Goal: Complete application form: Complete application form

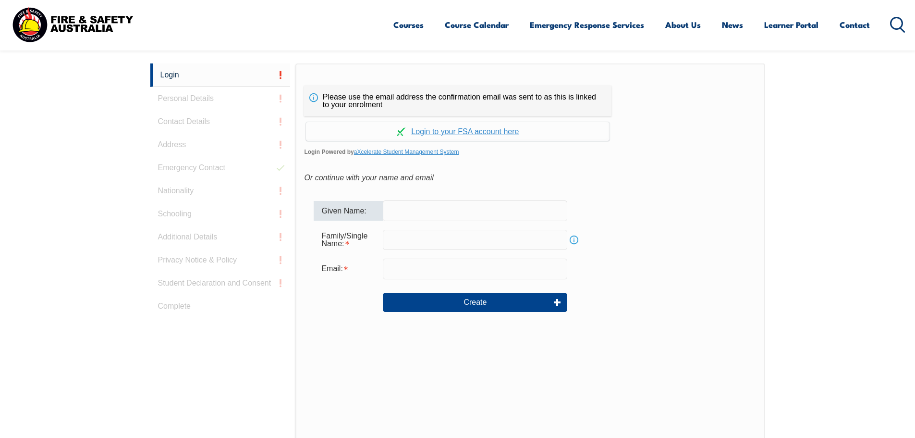
click at [425, 215] on input "text" at bounding box center [475, 210] width 184 height 20
type input "[PERSON_NAME]"
type input "[PERSON_NAME][EMAIL_ADDRESS][PERSON_NAME][DOMAIN_NAME]"
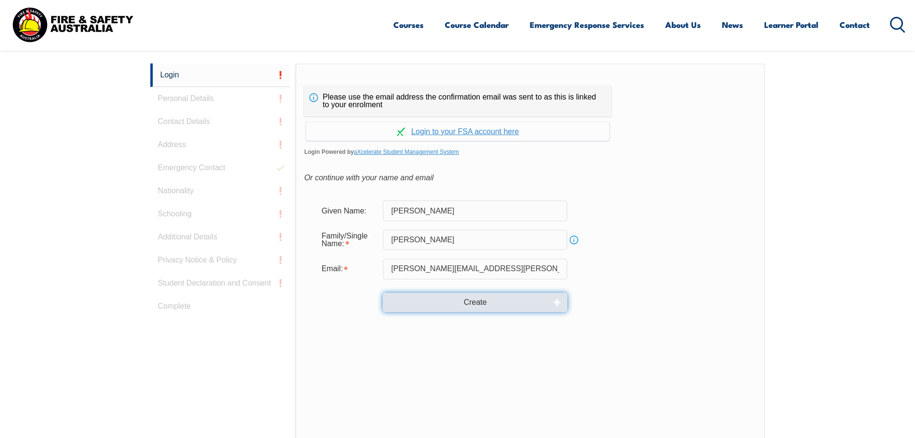
click at [475, 302] on button "Create" at bounding box center [475, 302] width 184 height 19
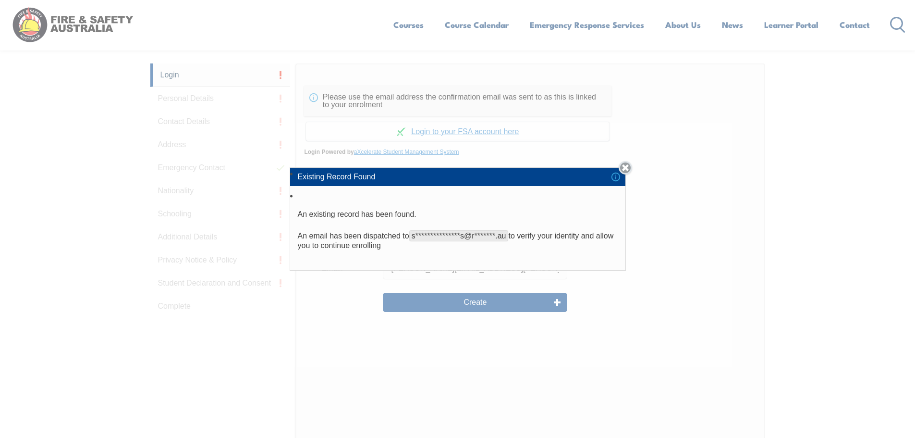
click at [624, 167] on link "Close" at bounding box center [625, 167] width 13 height 13
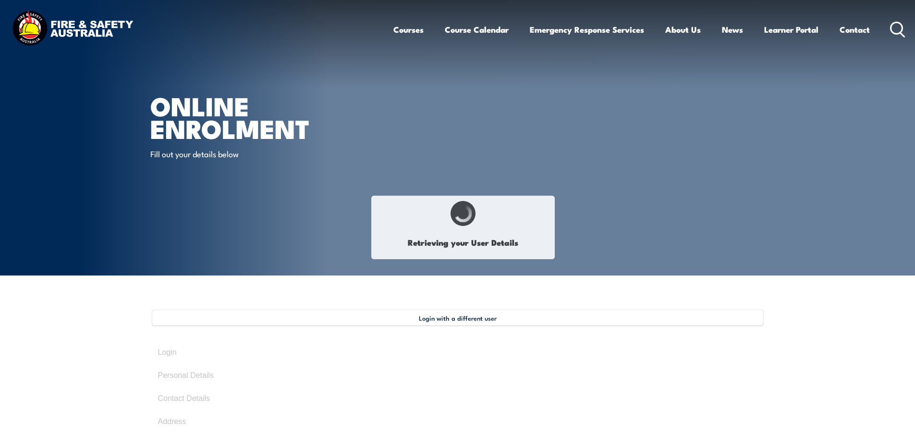
type input "[PERSON_NAME]"
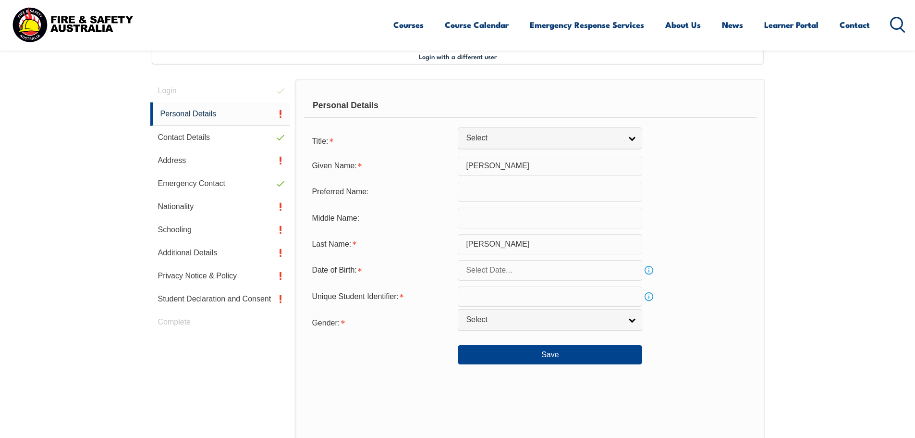
scroll to position [262, 0]
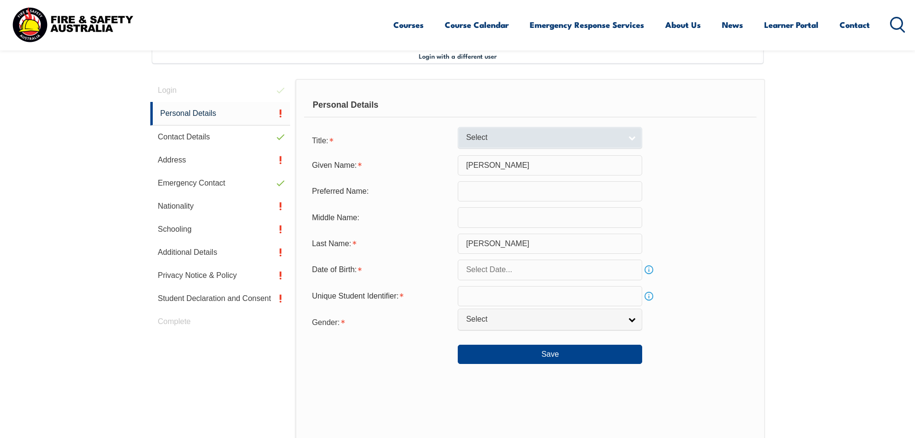
click at [573, 142] on span "Select" at bounding box center [544, 138] width 156 height 10
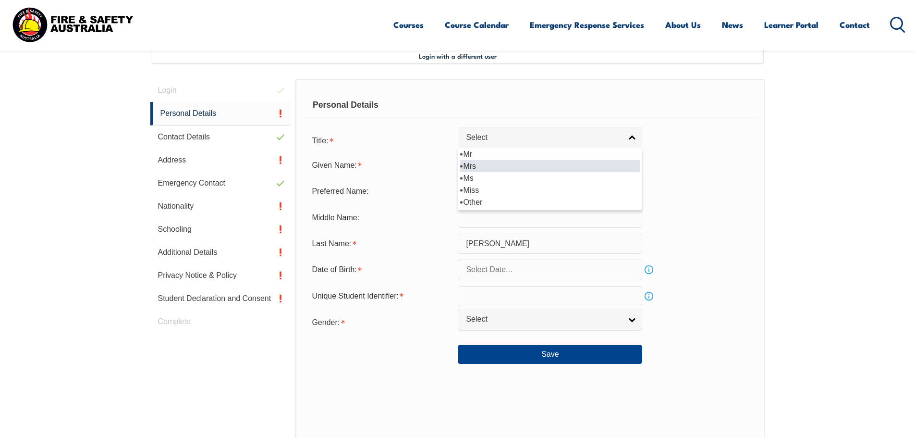
click at [538, 170] on li "Mrs" at bounding box center [550, 166] width 180 height 12
select select "Mrs"
click at [584, 273] on input "text" at bounding box center [550, 269] width 184 height 20
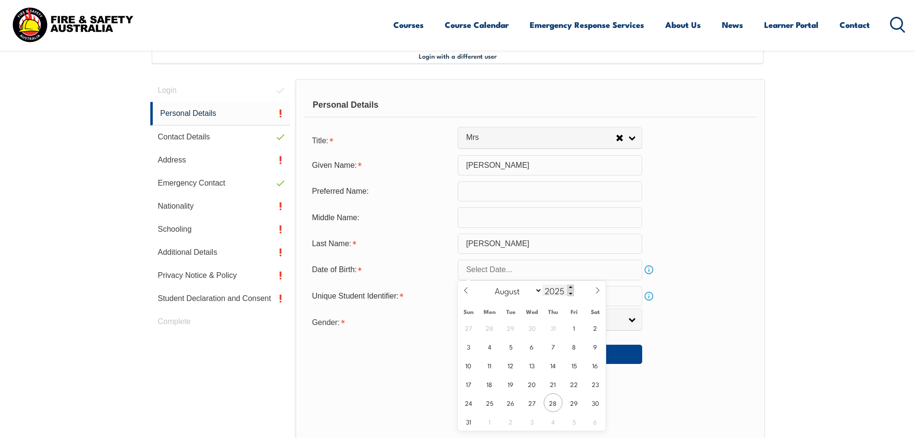
click at [570, 286] on span at bounding box center [570, 287] width 7 height 6
click at [570, 292] on span at bounding box center [570, 293] width 7 height 6
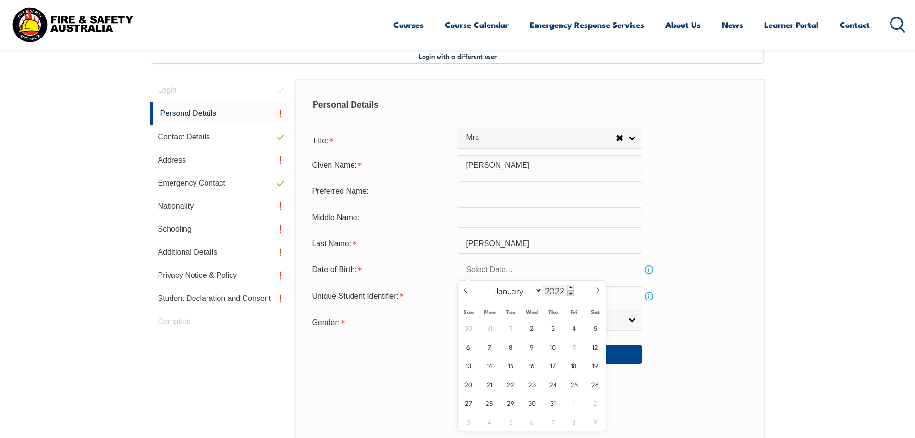
click at [570, 292] on span at bounding box center [570, 293] width 7 height 6
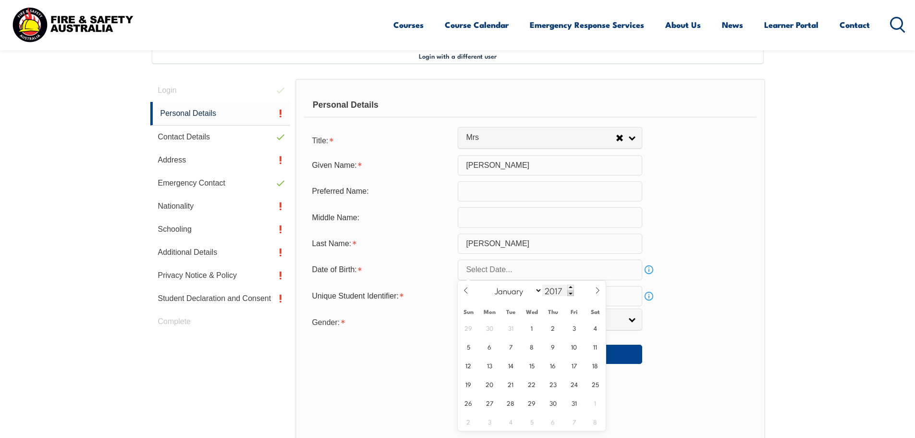
click at [570, 292] on span at bounding box center [570, 293] width 7 height 6
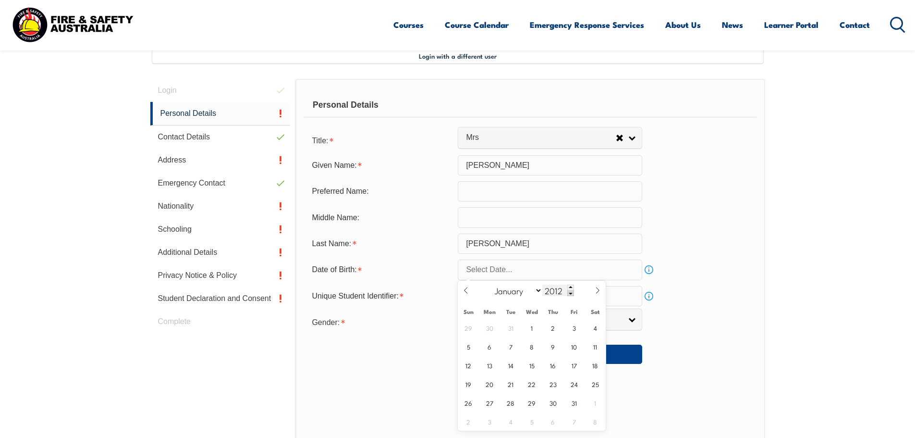
click at [570, 292] on span at bounding box center [570, 293] width 7 height 6
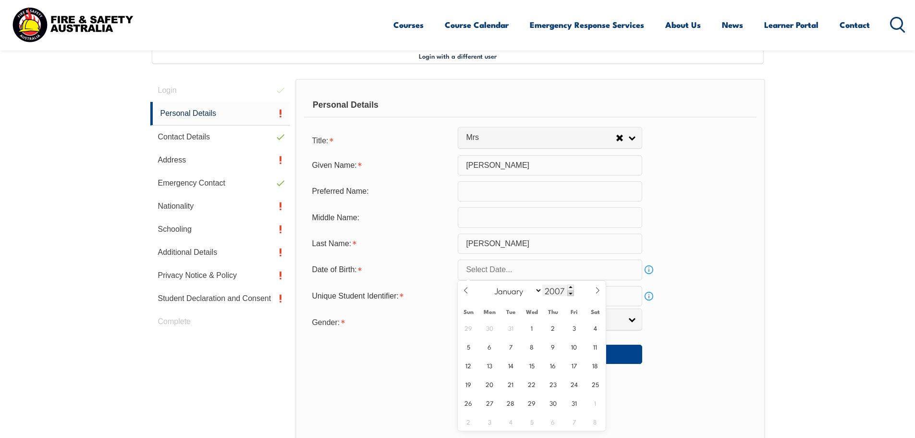
click at [570, 292] on span at bounding box center [570, 293] width 7 height 6
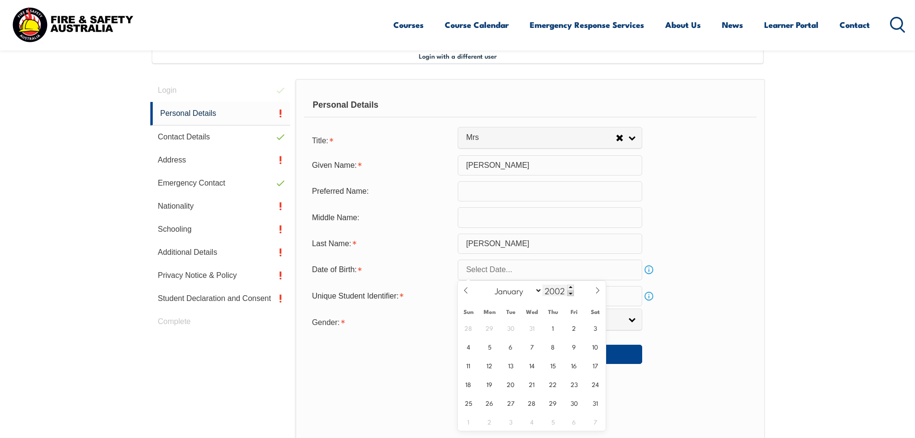
click at [570, 292] on span at bounding box center [570, 293] width 7 height 6
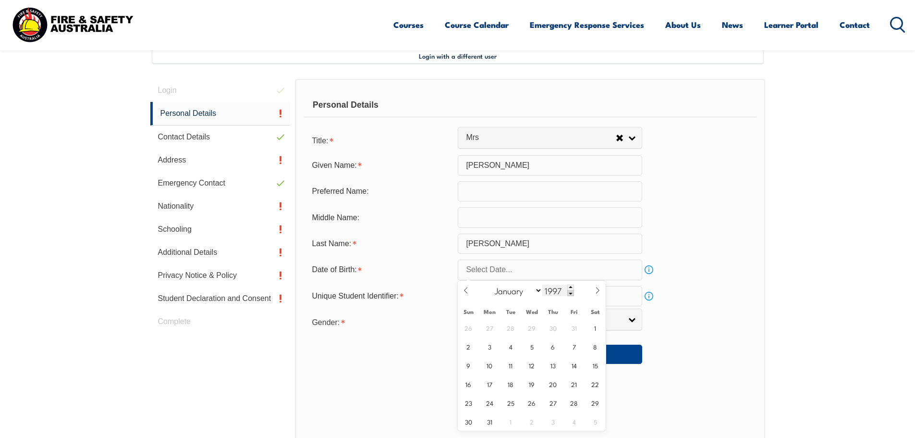
click at [570, 292] on span at bounding box center [570, 293] width 7 height 6
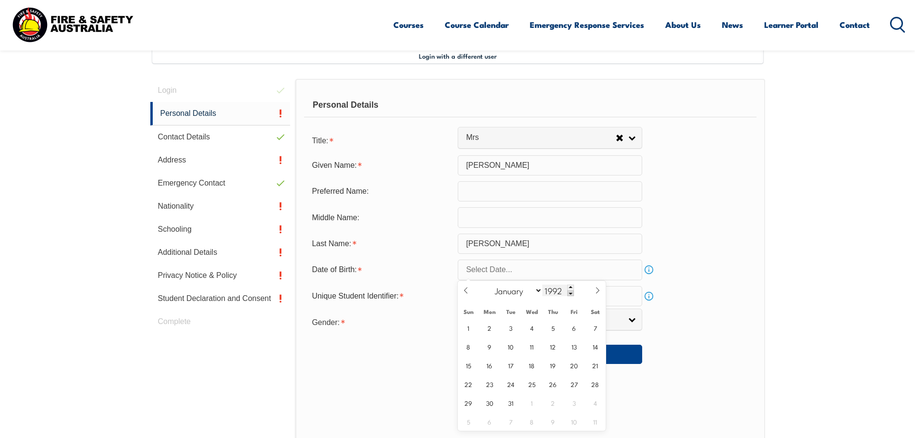
click at [570, 292] on span at bounding box center [570, 293] width 7 height 6
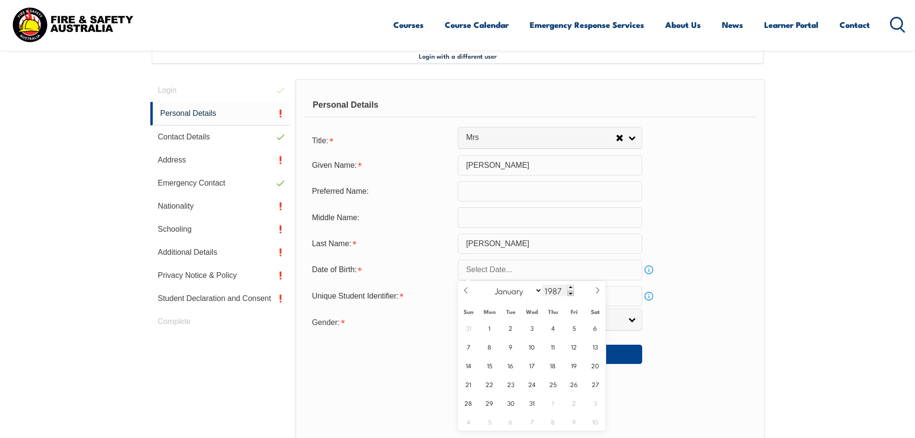
click at [570, 292] on span at bounding box center [570, 293] width 7 height 6
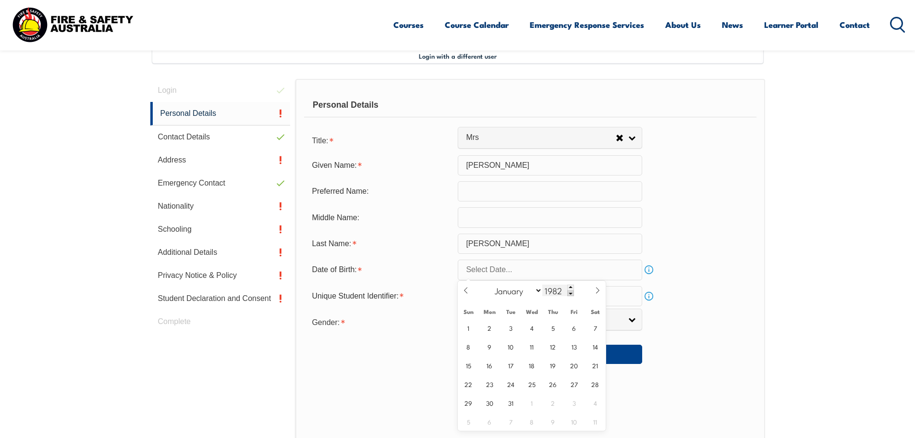
click at [570, 292] on span at bounding box center [570, 293] width 7 height 6
type input "1981"
click at [538, 291] on select "January February March April May June July August September October November De…" at bounding box center [516, 290] width 52 height 12
select select "11"
click at [490, 284] on select "January February March April May June July August September October November De…" at bounding box center [516, 290] width 52 height 12
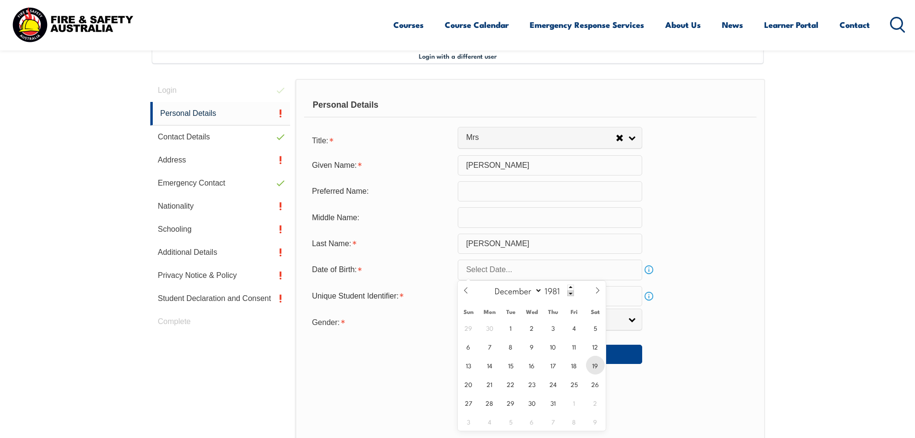
click at [593, 368] on span "19" at bounding box center [595, 364] width 19 height 19
type input "[DATE]"
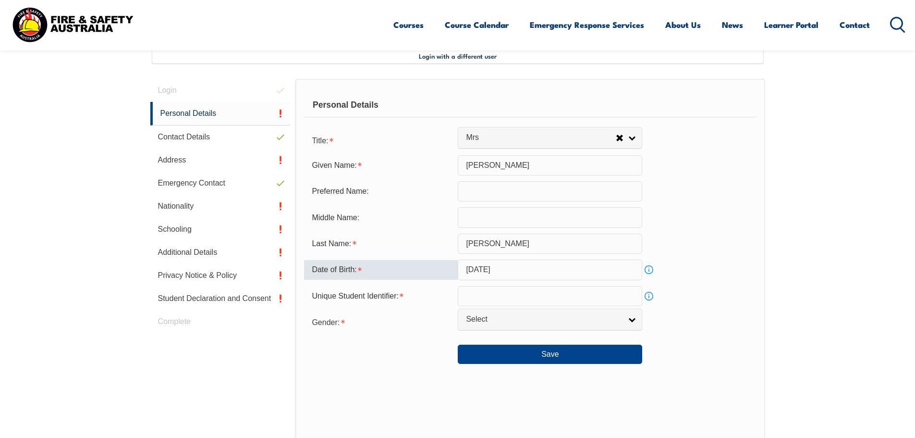
click at [539, 300] on input "text" at bounding box center [550, 296] width 184 height 20
